Goal: Information Seeking & Learning: Learn about a topic

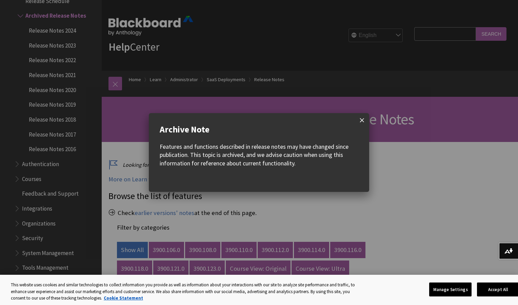
click at [364, 119] on span at bounding box center [362, 120] width 14 height 14
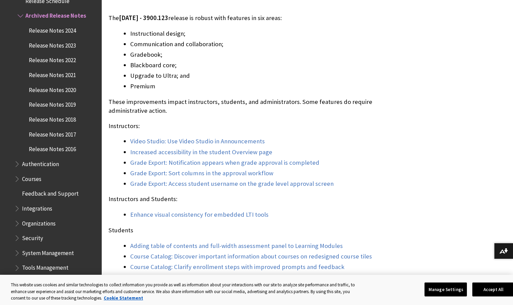
scroll to position [421, 0]
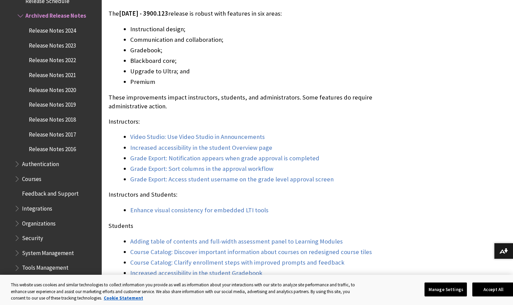
drag, startPoint x: 516, startPoint y: 301, endPoint x: 357, endPoint y: 158, distance: 214.3
click at [357, 158] on li "Grade Export: Notification appears when grade approval is completed" at bounding box center [268, 157] width 276 height 9
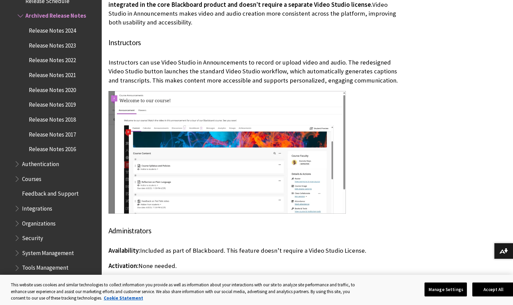
scroll to position [2583, 0]
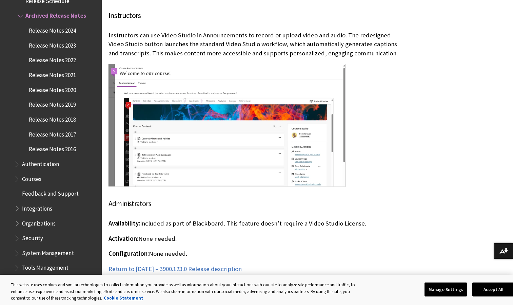
drag, startPoint x: 514, startPoint y: 301, endPoint x: 493, endPoint y: 72, distance: 229.9
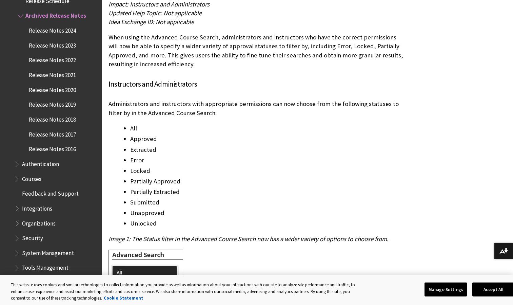
scroll to position [0, 0]
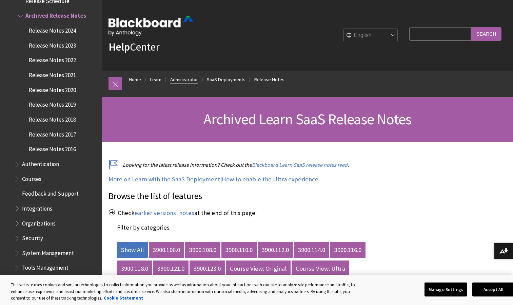
click at [185, 78] on link "Administrator" at bounding box center [184, 79] width 28 height 8
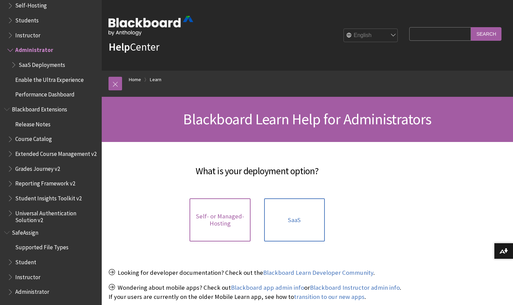
click at [222, 223] on span "Self- or Managed-Hosting" at bounding box center [220, 219] width 53 height 15
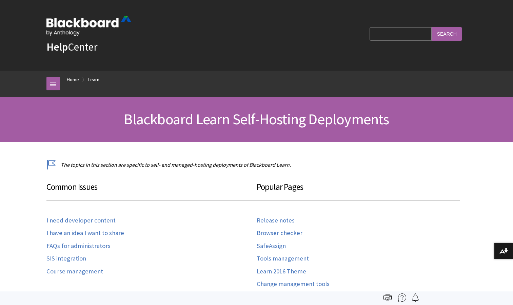
scroll to position [639, 0]
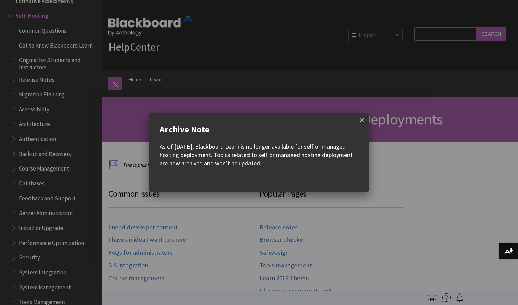
click at [362, 119] on span at bounding box center [362, 120] width 14 height 14
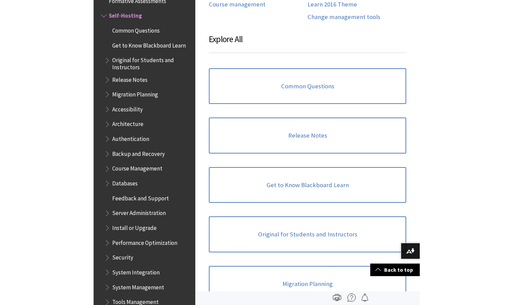
scroll to position [0, 0]
